Goal: Transaction & Acquisition: Purchase product/service

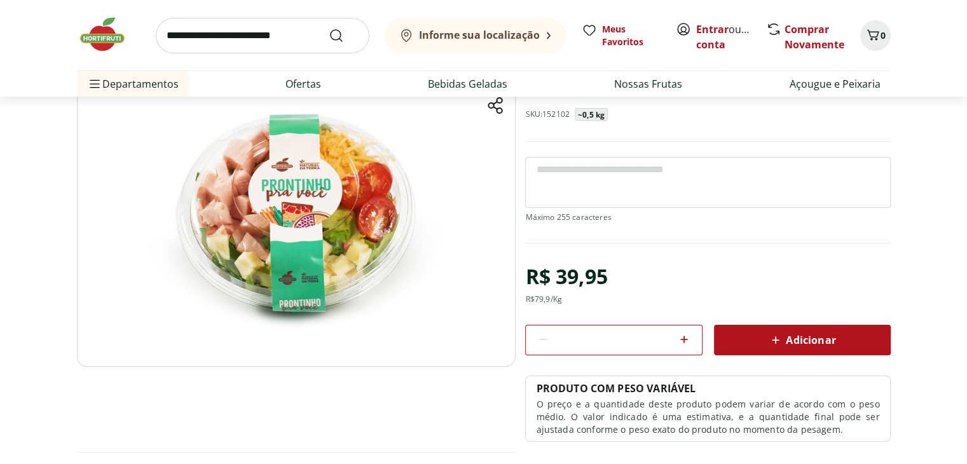
scroll to position [127, 0]
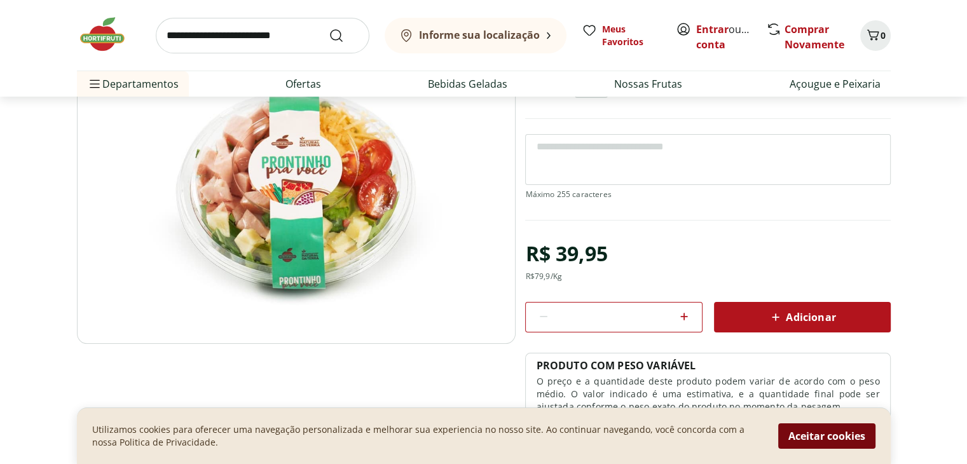
click at [827, 438] on button "Aceitar cookies" at bounding box center [826, 436] width 97 height 25
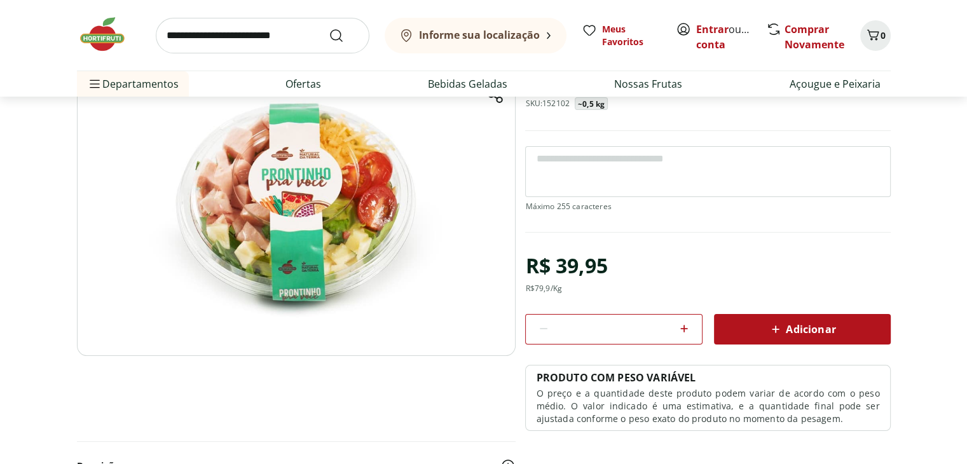
scroll to position [0, 0]
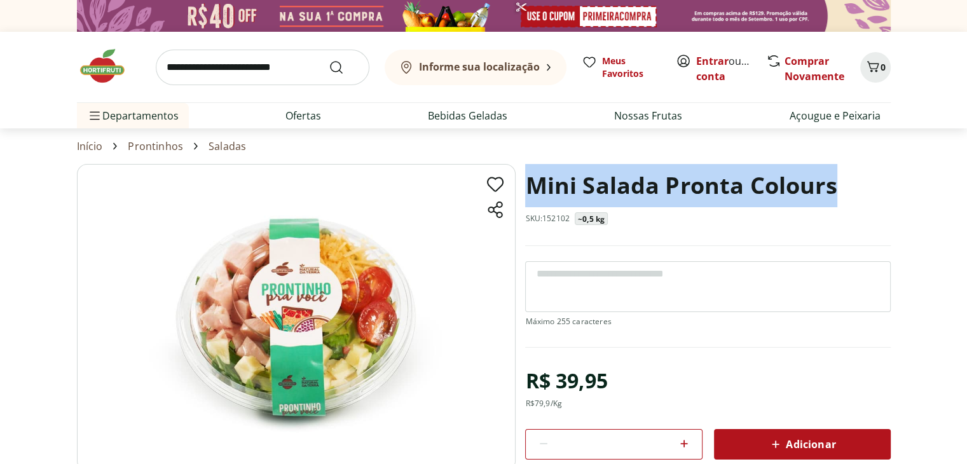
drag, startPoint x: 527, startPoint y: 188, endPoint x: 832, endPoint y: 200, distance: 305.5
click at [832, 200] on h1 "Mini Salada Pronta Colours" at bounding box center [681, 185] width 312 height 43
copy h1 "Mini Salada Pronta Colours"
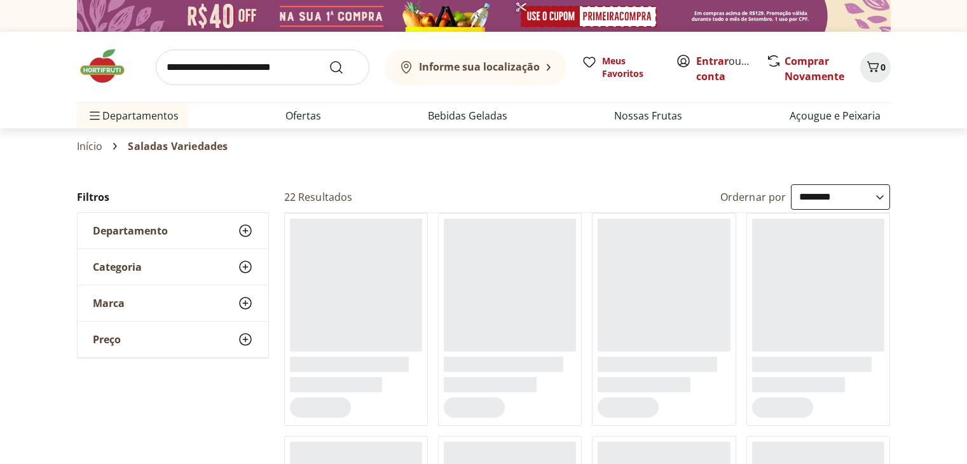
select select "**********"
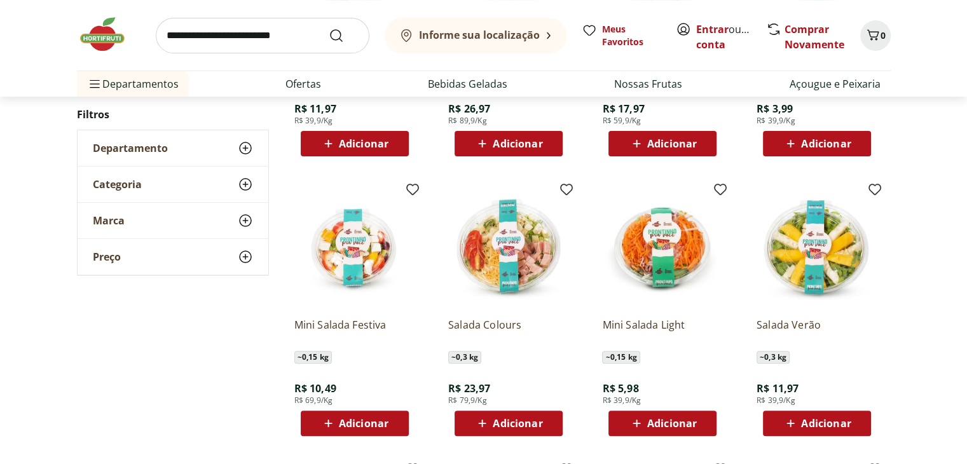
scroll to position [318, 0]
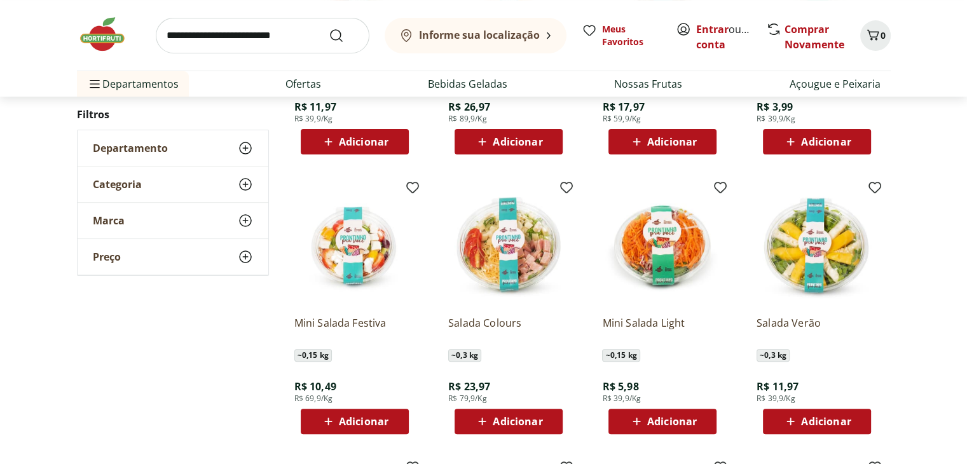
click at [488, 238] on img at bounding box center [508, 245] width 121 height 121
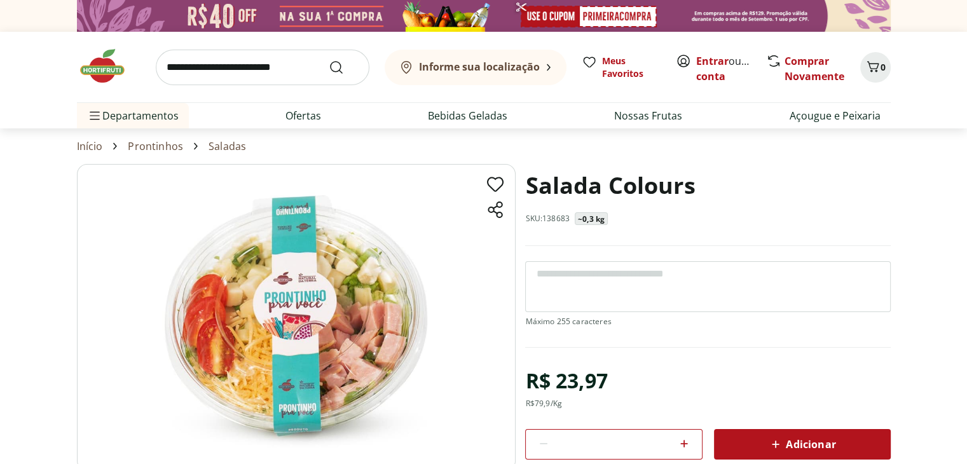
click at [265, 312] on img at bounding box center [296, 317] width 439 height 307
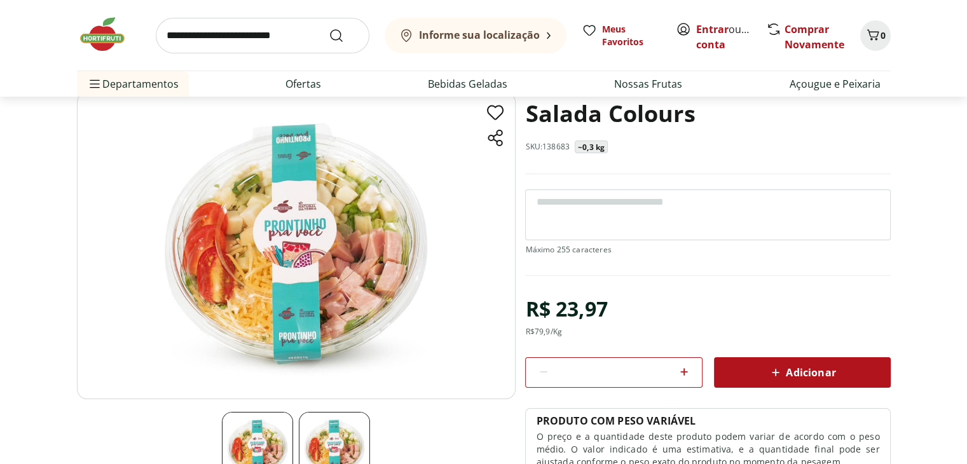
scroll to position [191, 0]
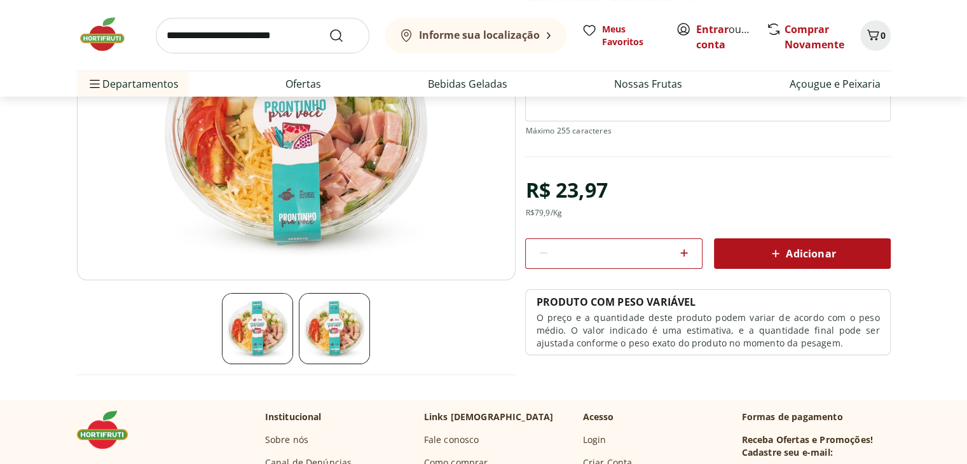
click at [260, 322] on img at bounding box center [257, 328] width 71 height 71
click at [310, 320] on img at bounding box center [334, 328] width 71 height 71
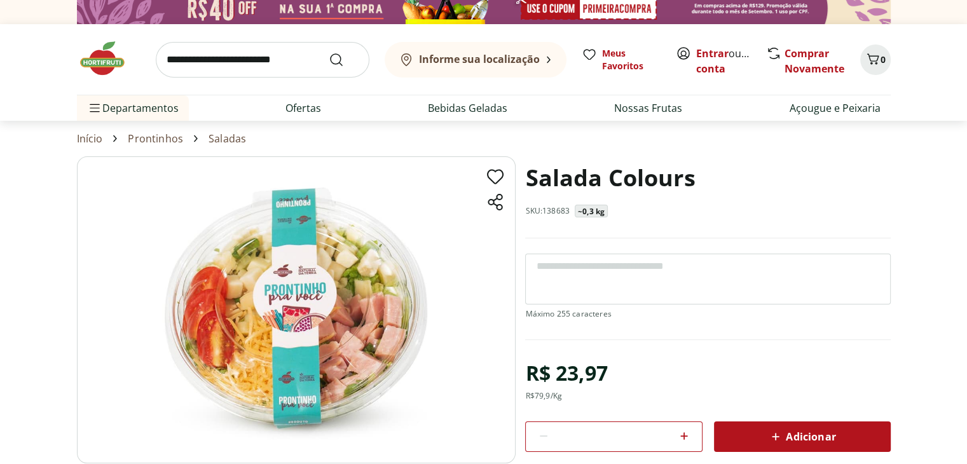
scroll to position [0, 0]
